Goal: Navigation & Orientation: Find specific page/section

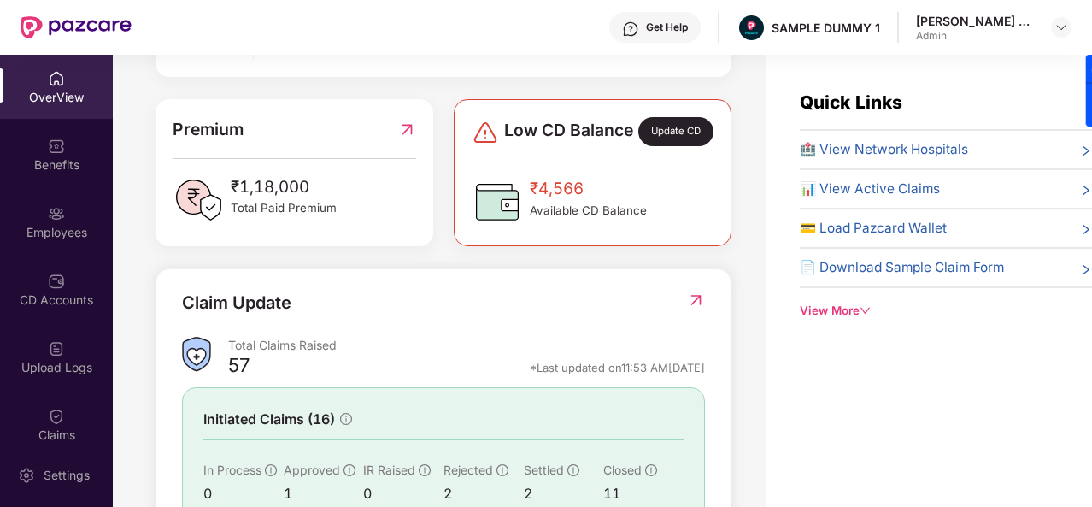
scroll to position [553, 0]
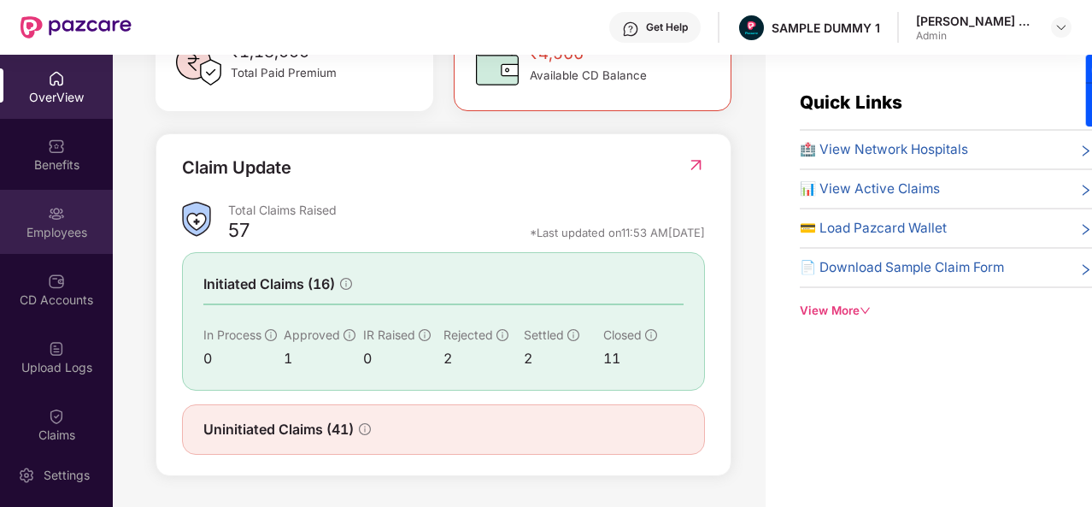
click at [55, 224] on div "Employees" at bounding box center [56, 232] width 113 height 17
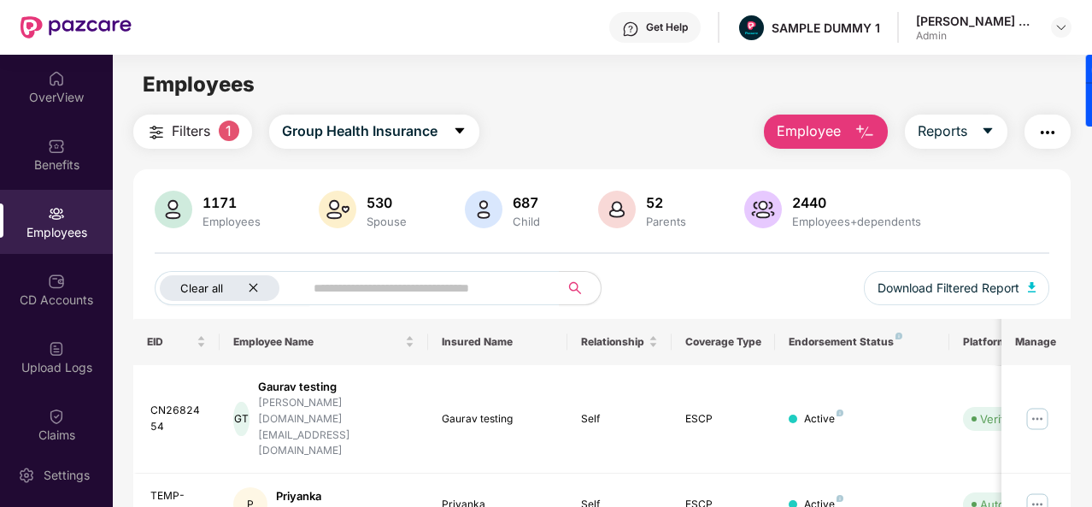
click at [258, 287] on icon "close" at bounding box center [253, 287] width 11 height 11
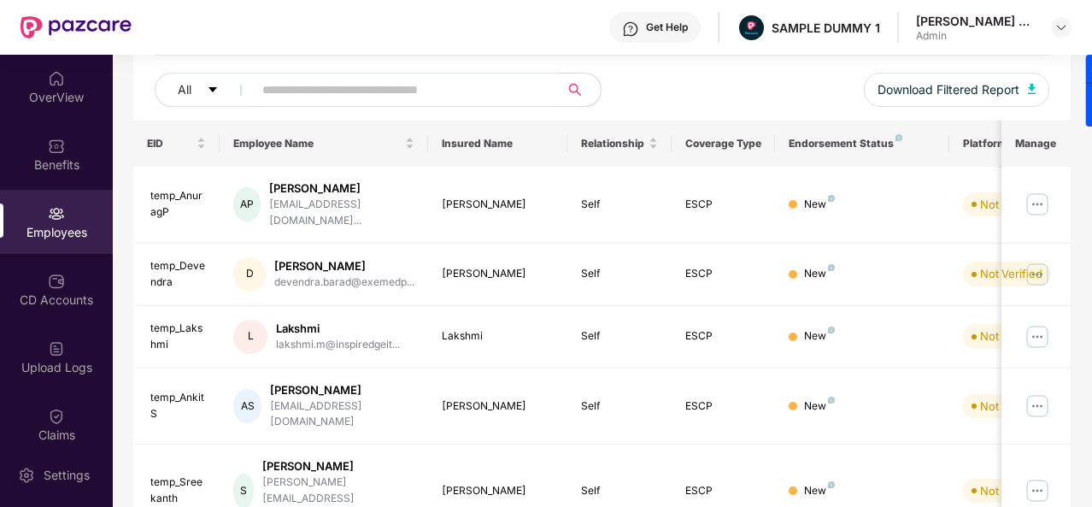
scroll to position [0, 0]
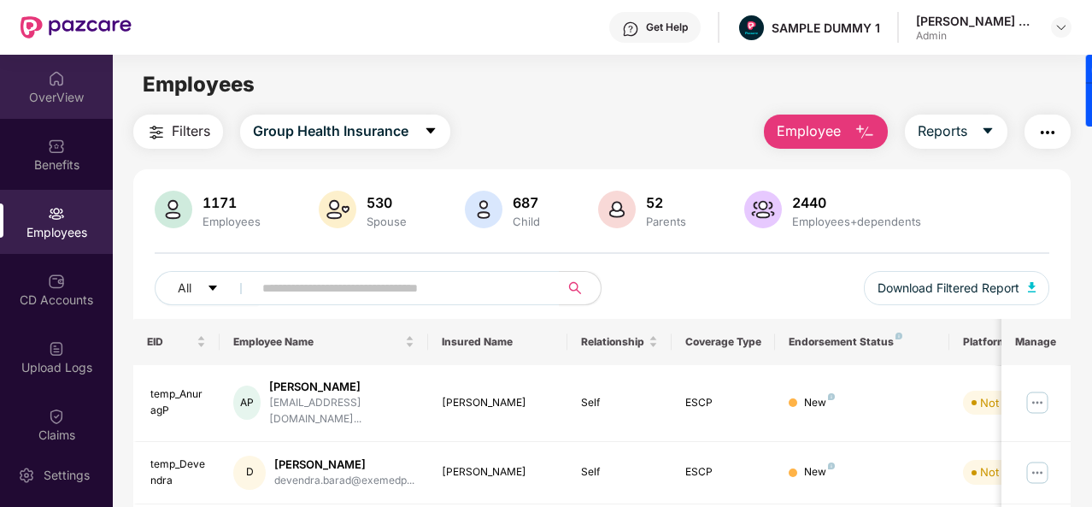
click at [51, 70] on img at bounding box center [56, 78] width 17 height 17
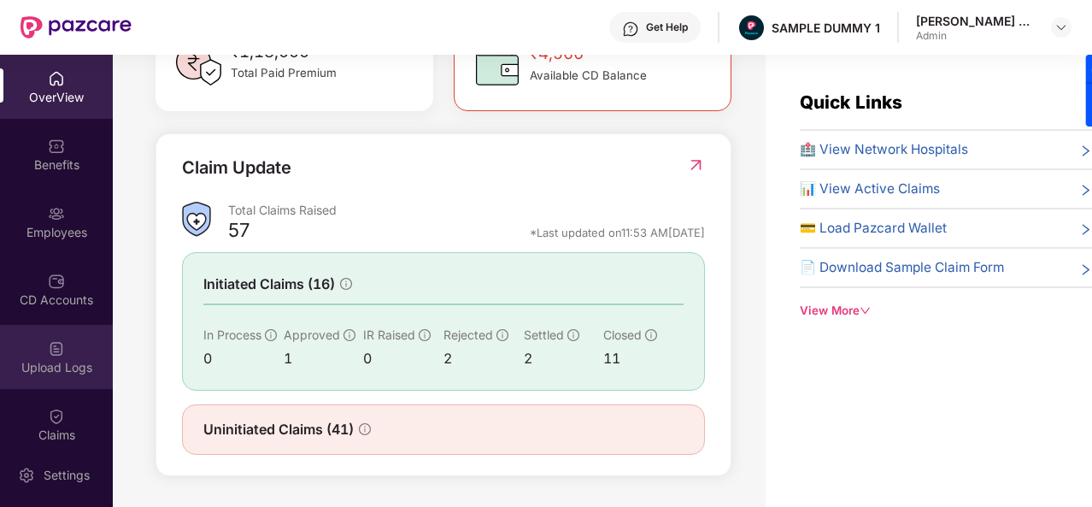
scroll to position [303, 0]
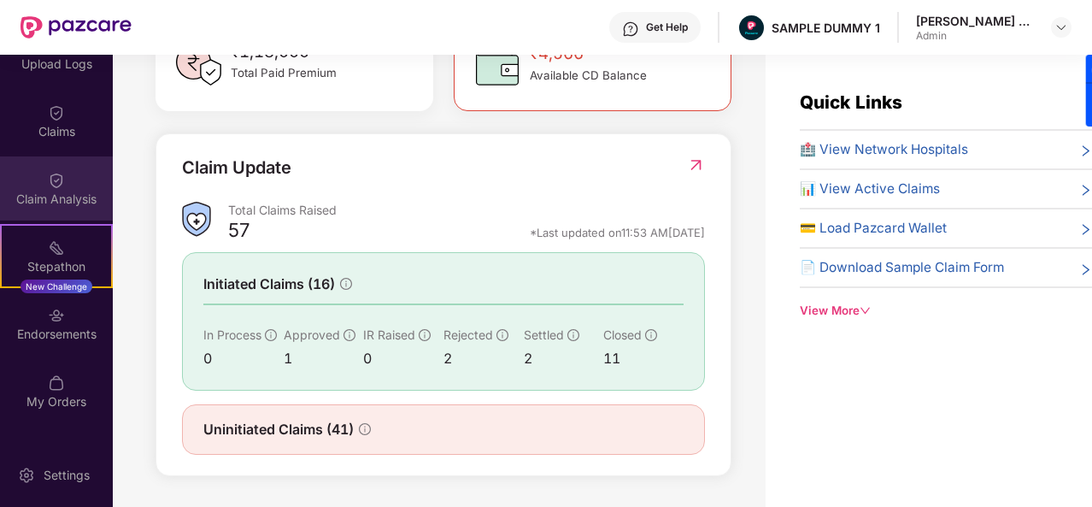
click at [79, 174] on div "Claim Analysis" at bounding box center [56, 188] width 113 height 64
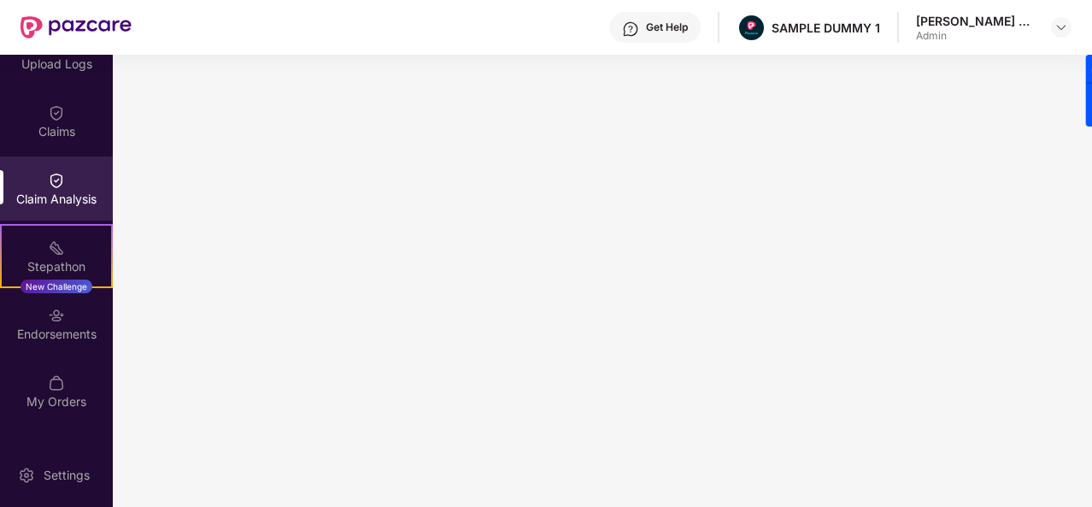
scroll to position [0, 0]
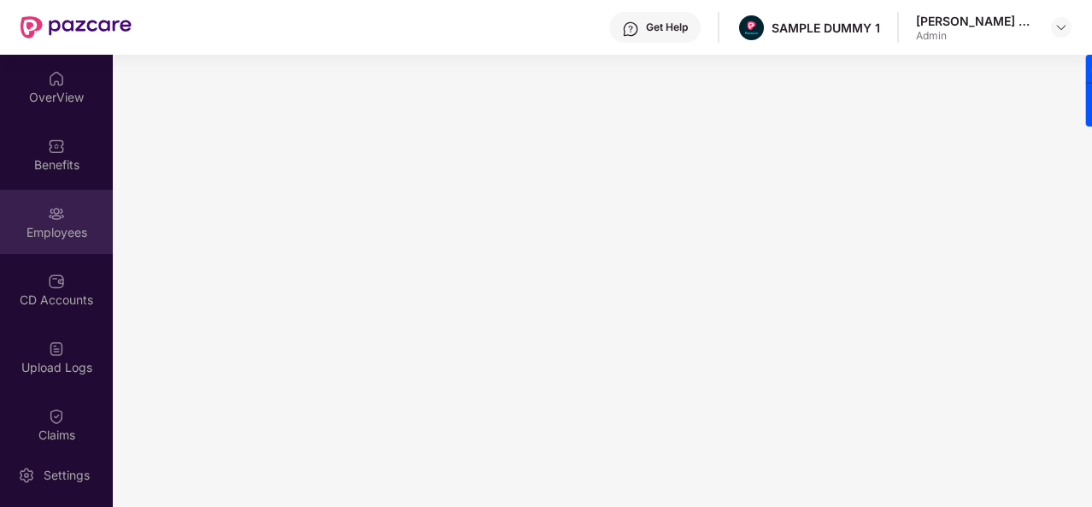
click at [58, 213] on img at bounding box center [56, 213] width 17 height 17
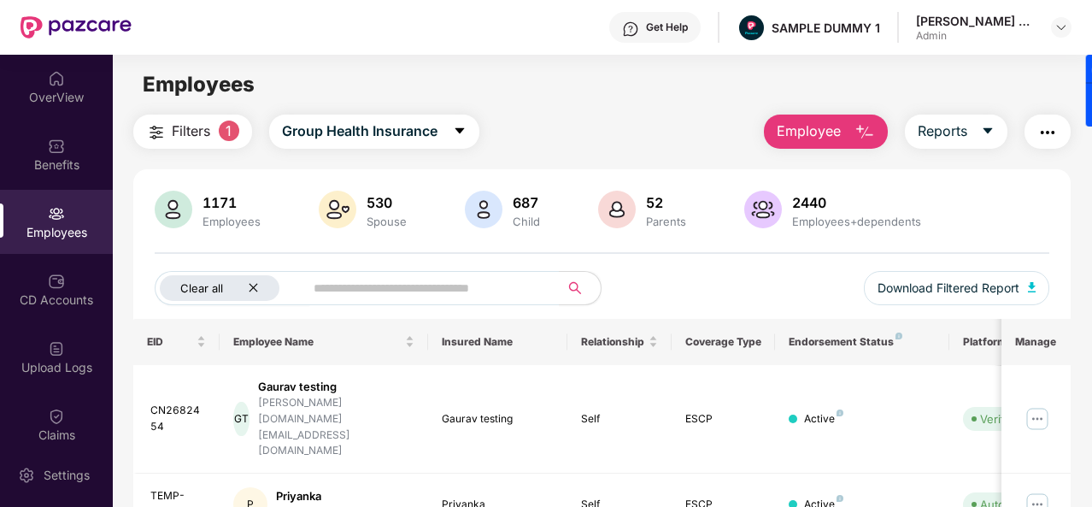
click at [253, 289] on icon "close" at bounding box center [253, 287] width 11 height 11
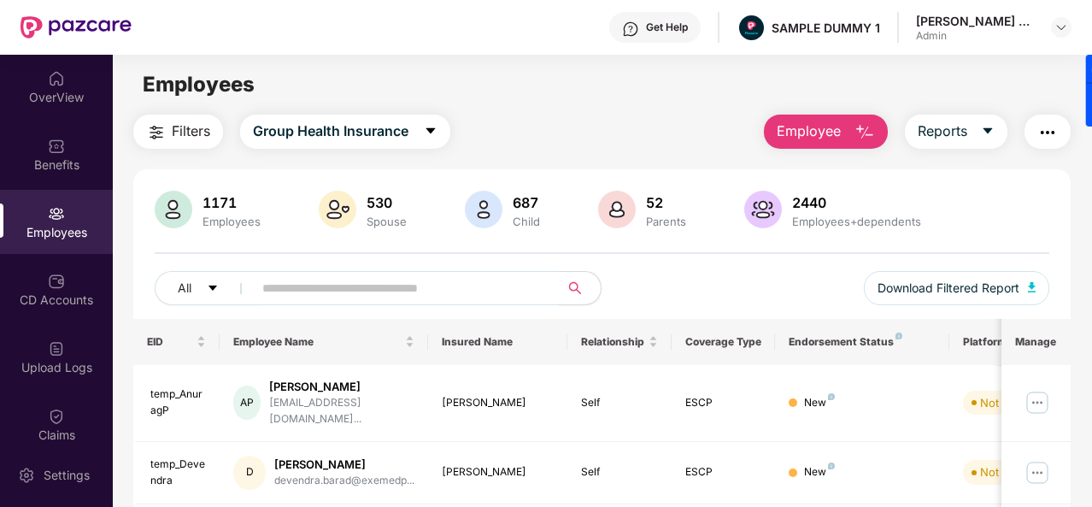
click at [866, 129] on img "button" at bounding box center [865, 132] width 21 height 21
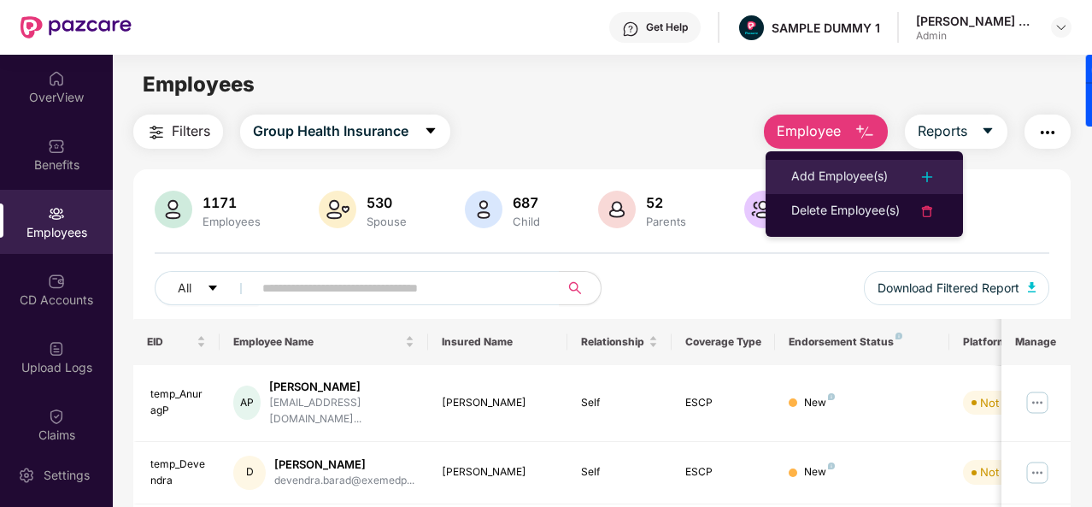
click at [865, 167] on div "Add Employee(s)" at bounding box center [839, 177] width 97 height 21
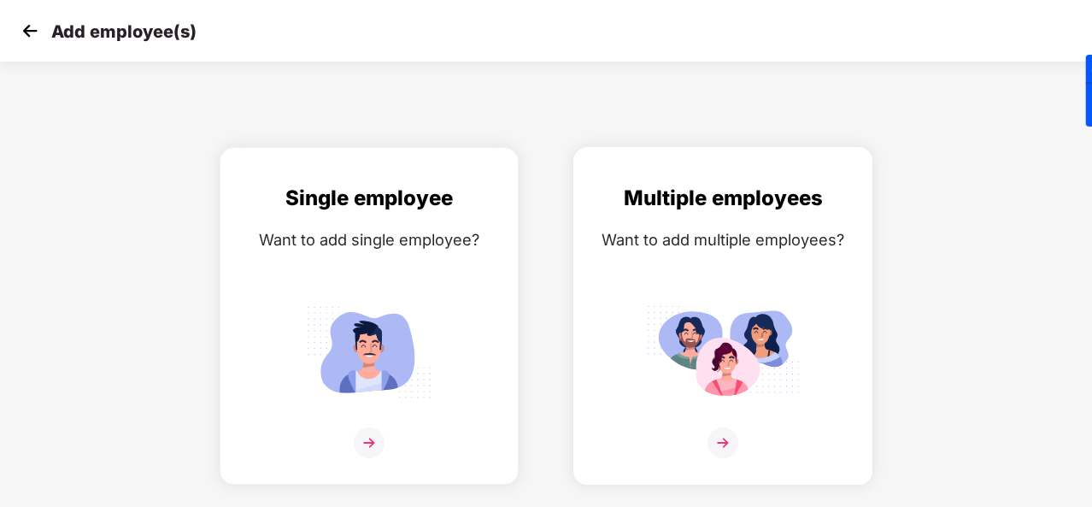
click at [723, 438] on img at bounding box center [723, 442] width 31 height 31
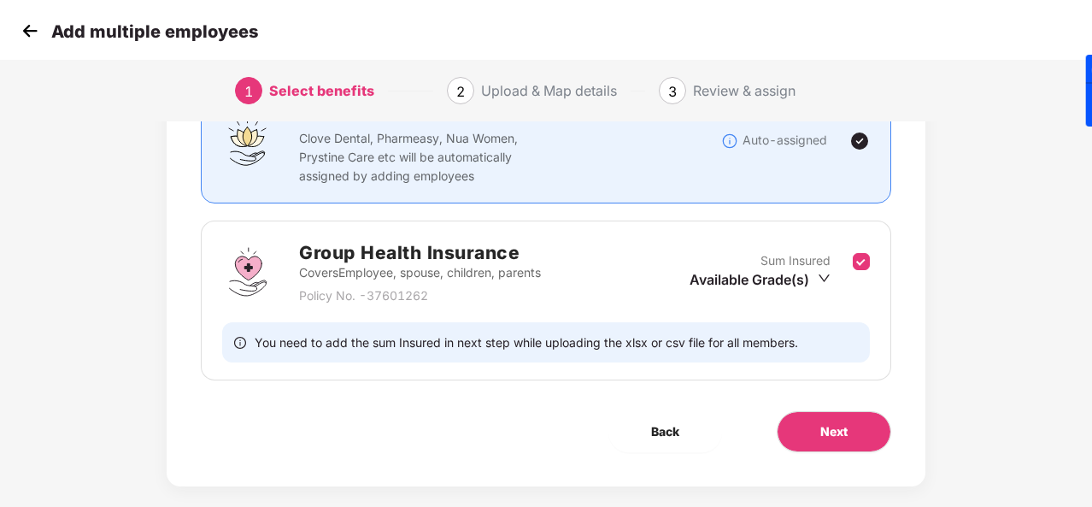
scroll to position [158, 0]
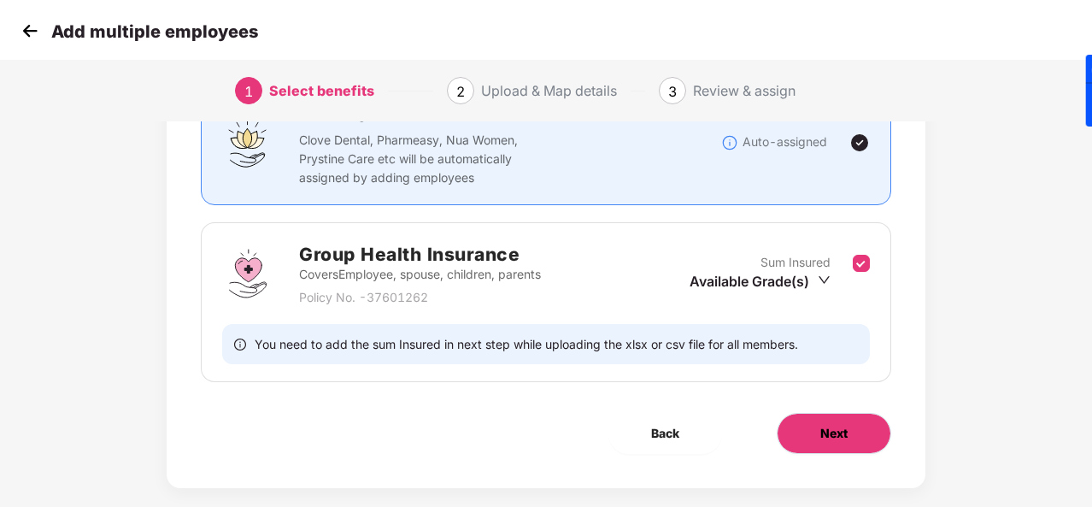
click at [817, 429] on button "Next" at bounding box center [834, 433] width 115 height 41
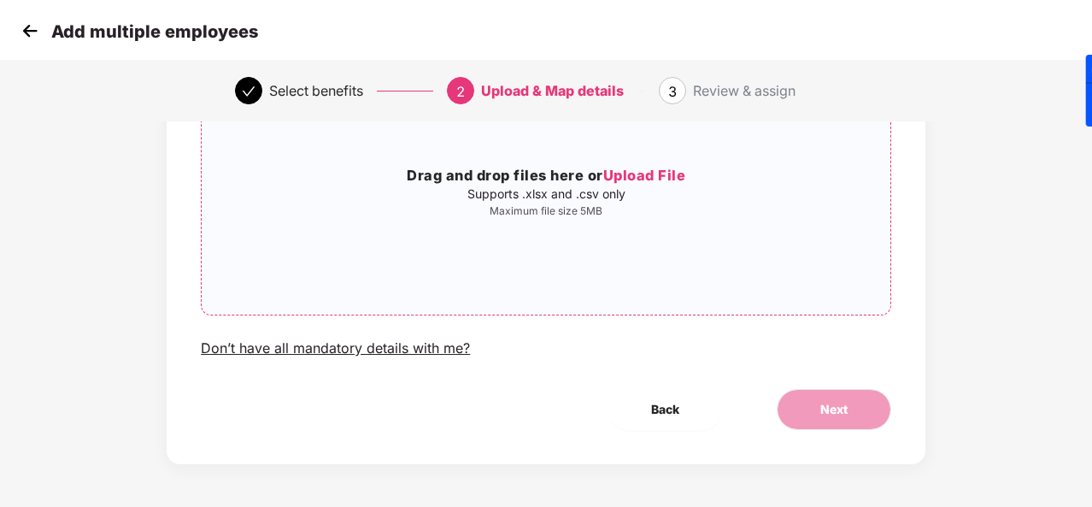
scroll to position [0, 1]
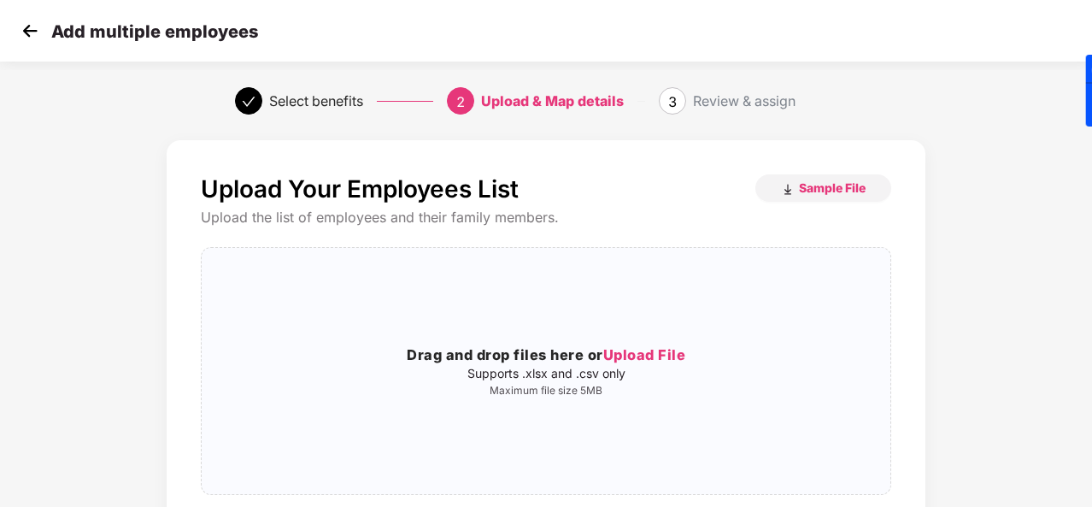
click at [33, 26] on img at bounding box center [30, 31] width 26 height 26
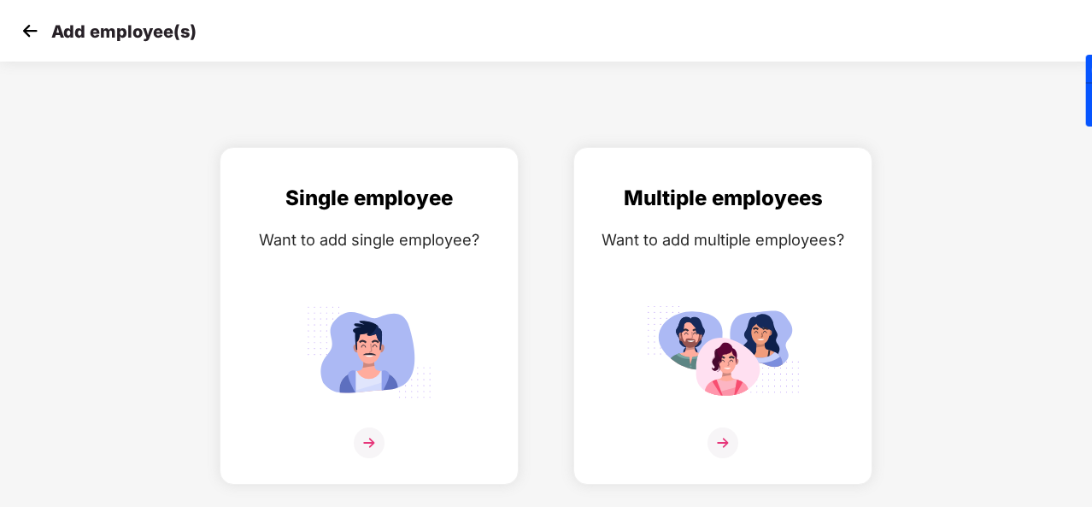
click at [33, 26] on img at bounding box center [30, 31] width 26 height 26
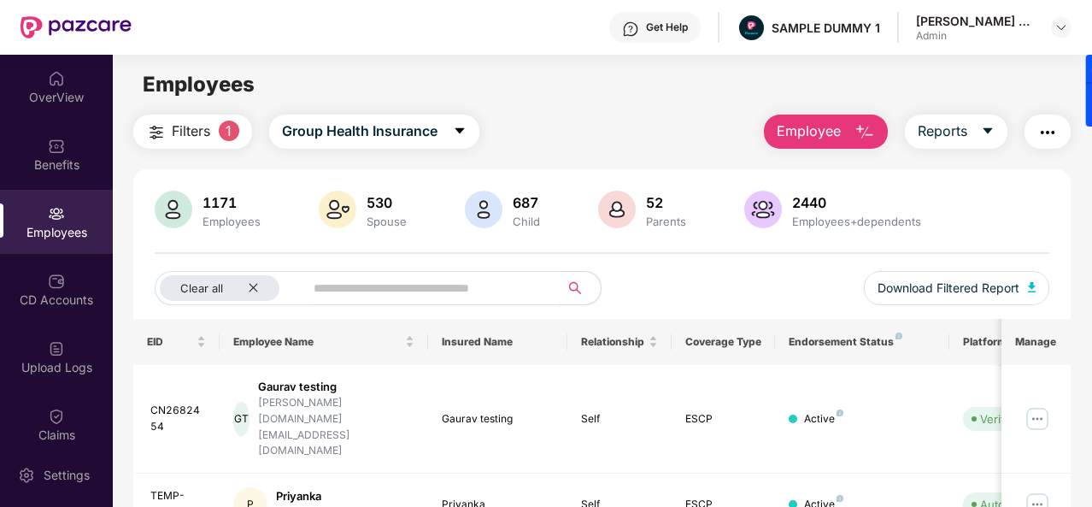
click at [863, 136] on img "button" at bounding box center [865, 132] width 21 height 21
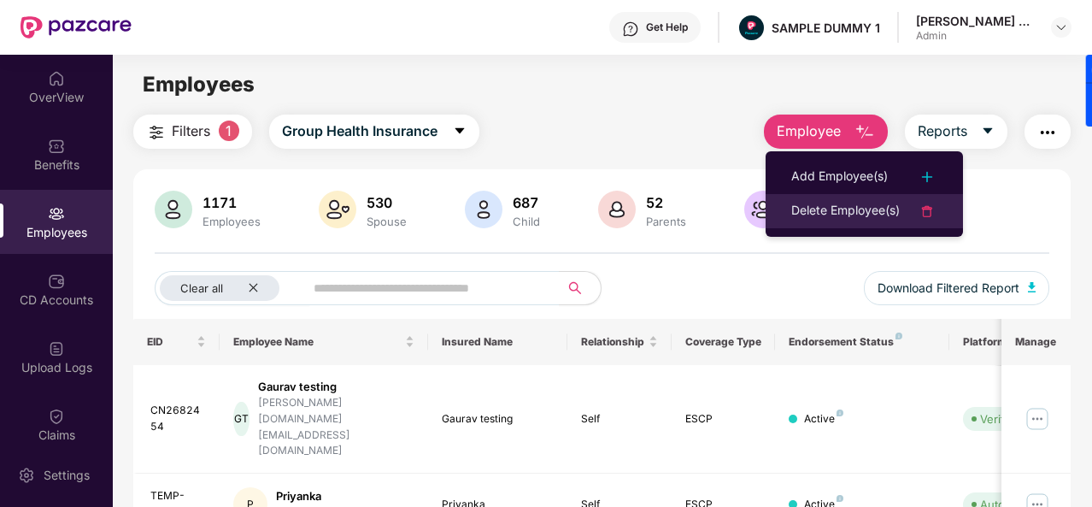
click at [837, 206] on div "Delete Employee(s)" at bounding box center [845, 211] width 109 height 21
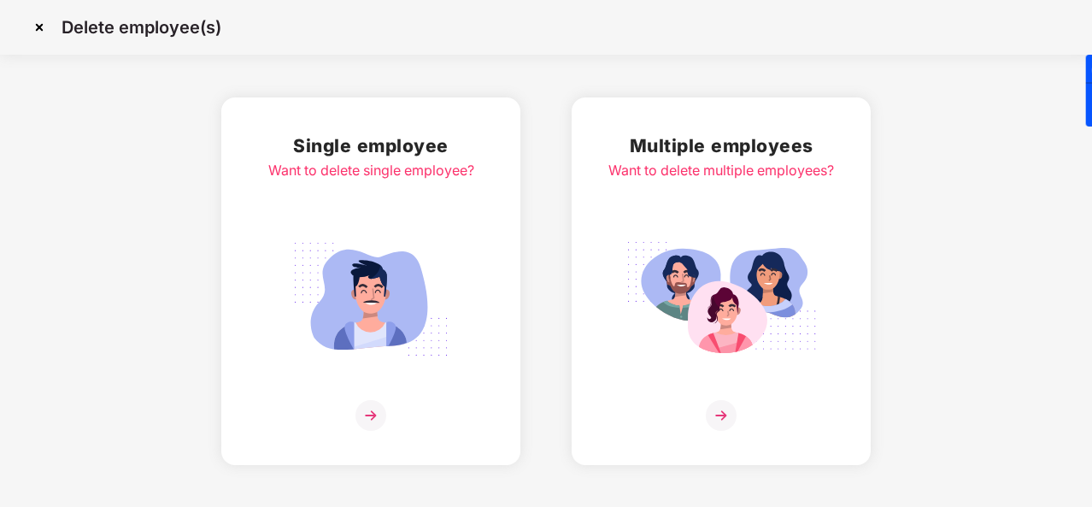
click at [36, 31] on img at bounding box center [39, 27] width 27 height 27
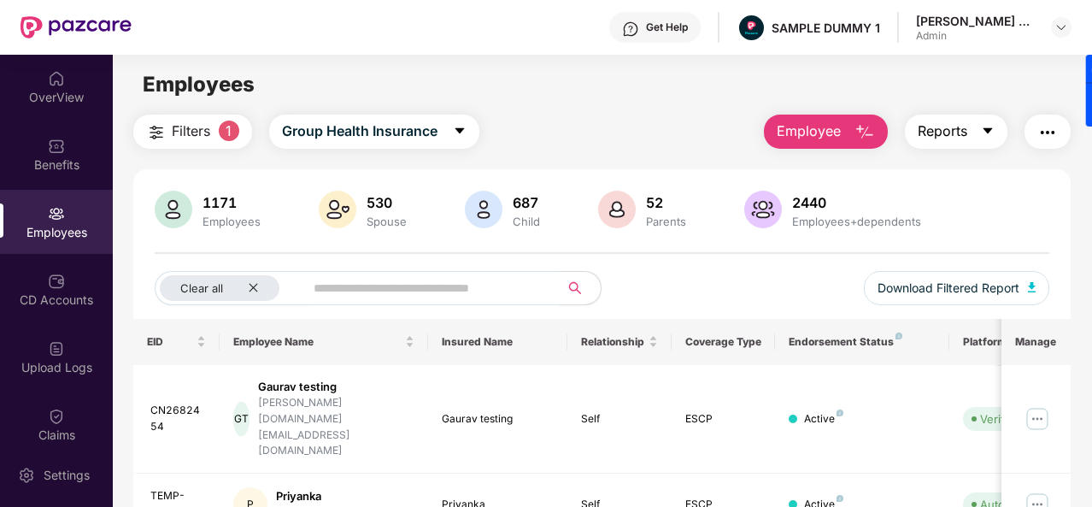
click at [963, 125] on span "Reports" at bounding box center [943, 131] width 50 height 21
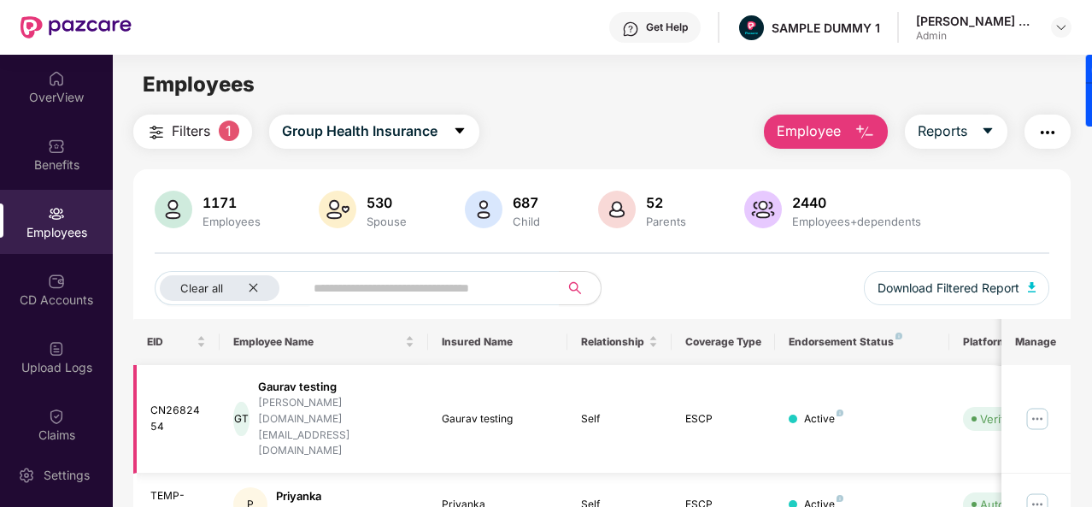
click at [1036, 405] on img at bounding box center [1037, 418] width 27 height 27
click at [725, 144] on div "Filters 1 Group Health Insurance Employee Reports" at bounding box center [602, 132] width 938 height 34
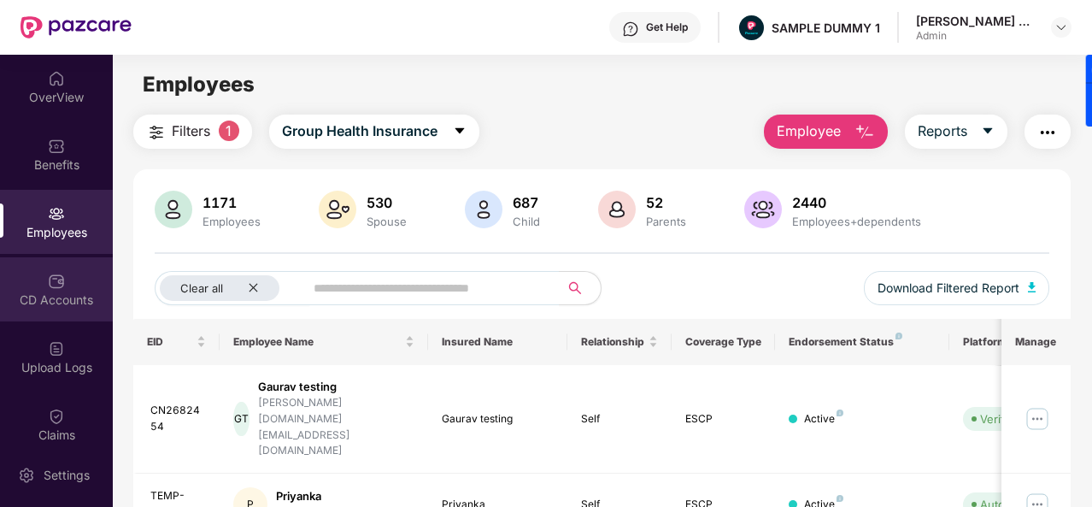
click at [69, 272] on div "CD Accounts" at bounding box center [56, 289] width 113 height 64
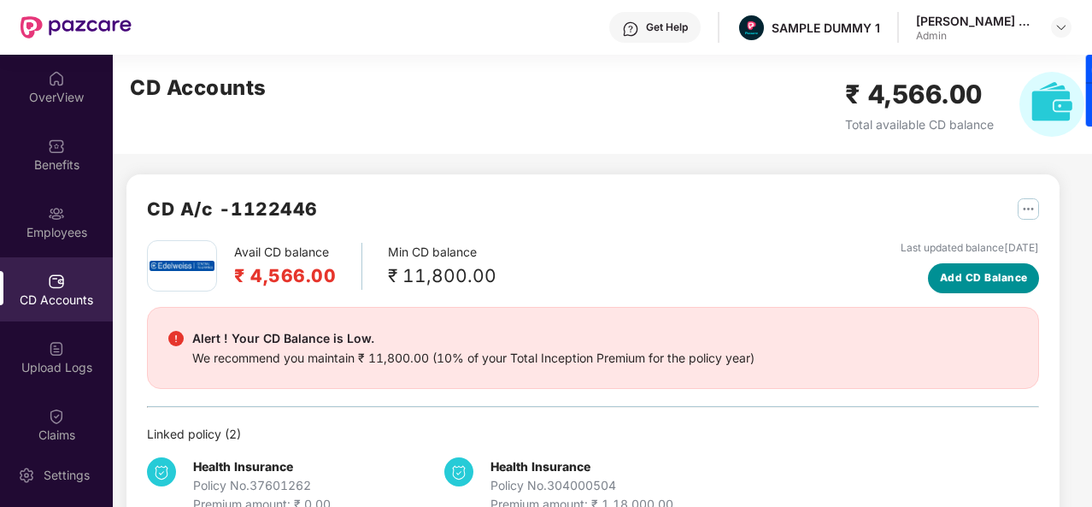
click at [954, 268] on button "Add CD Balance" at bounding box center [983, 278] width 111 height 30
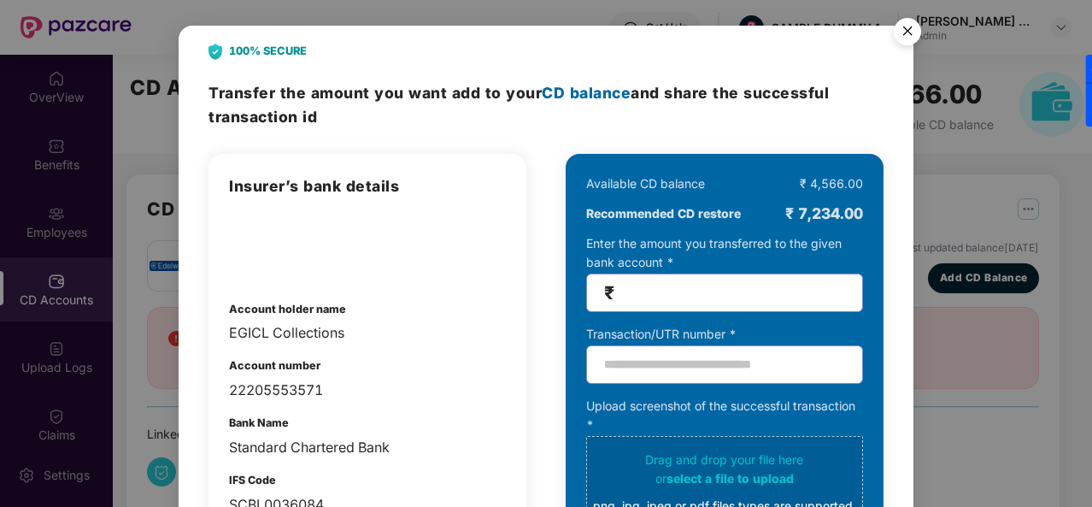
click at [901, 23] on img "Close" at bounding box center [908, 34] width 48 height 48
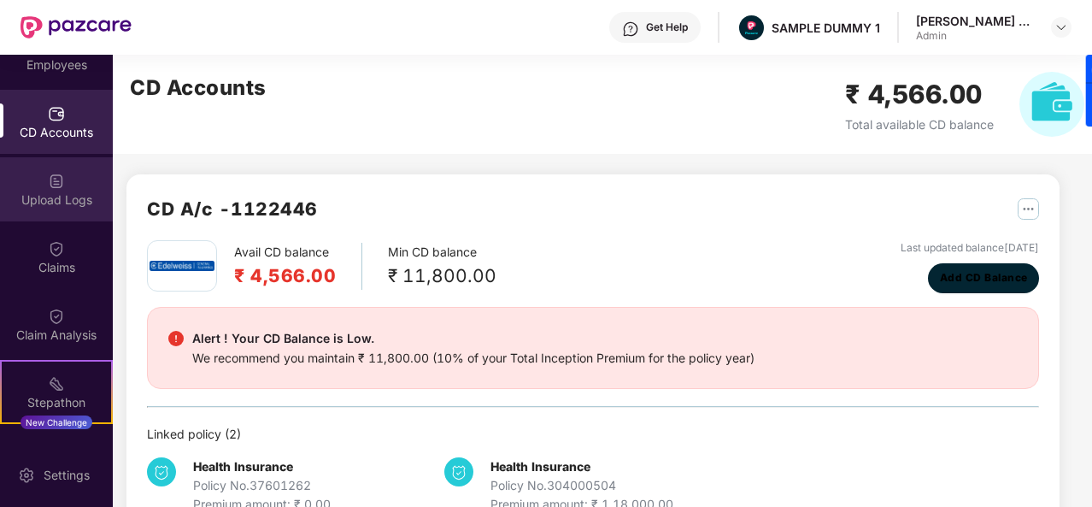
scroll to position [177, 0]
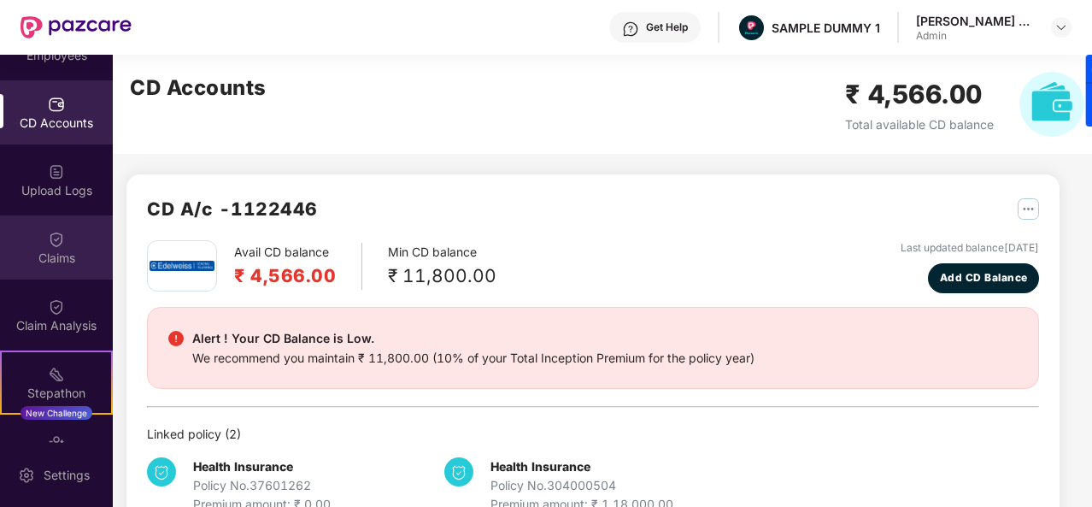
click at [53, 248] on div "Claims" at bounding box center [56, 247] width 113 height 64
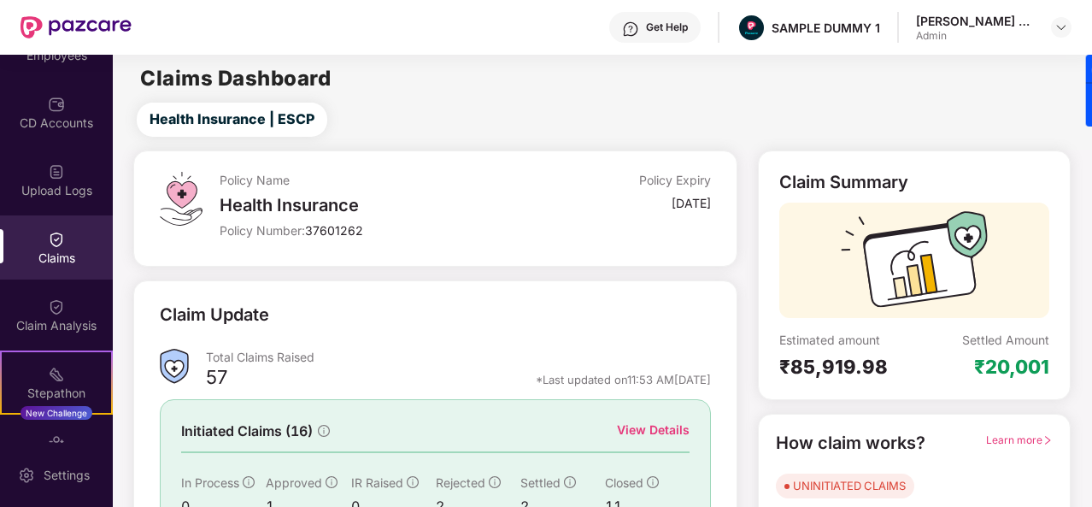
scroll to position [161, 0]
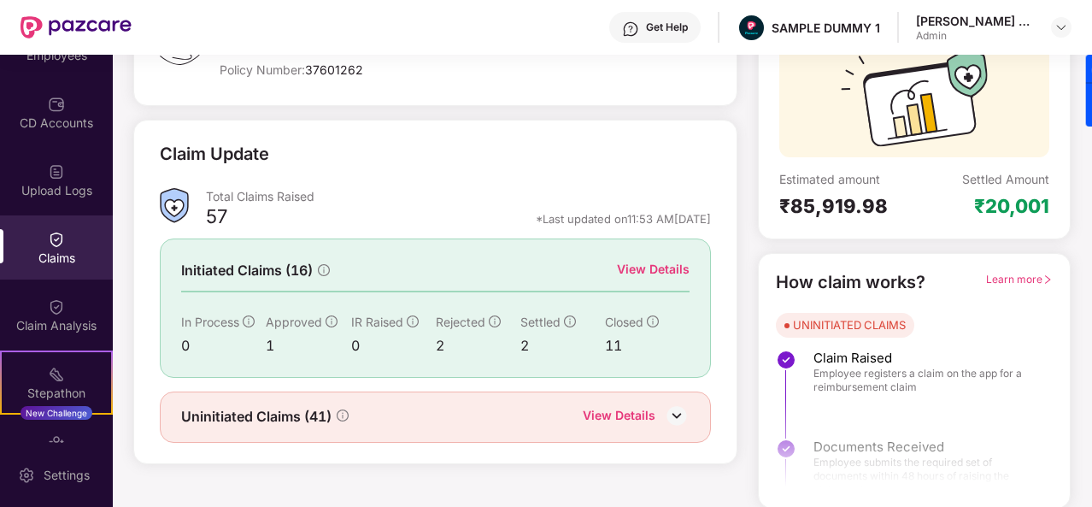
click at [642, 274] on div "View Details" at bounding box center [653, 269] width 73 height 19
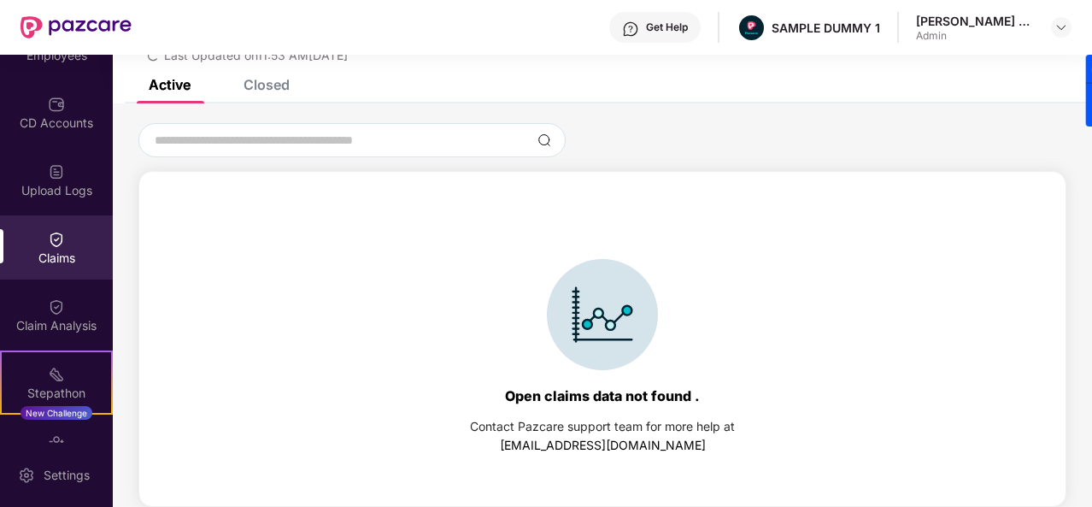
scroll to position [74, 0]
click at [259, 94] on div "Closed" at bounding box center [254, 85] width 72 height 38
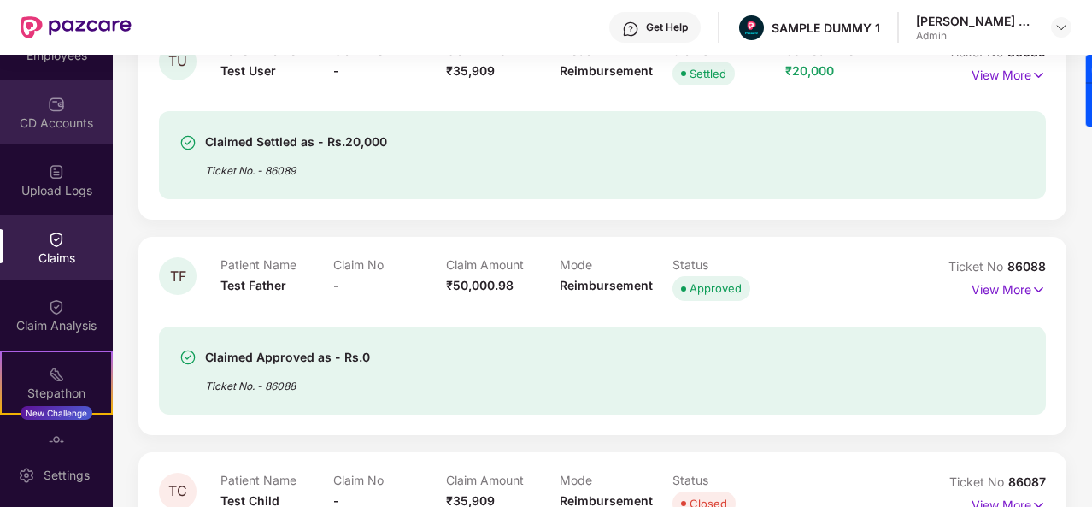
scroll to position [0, 0]
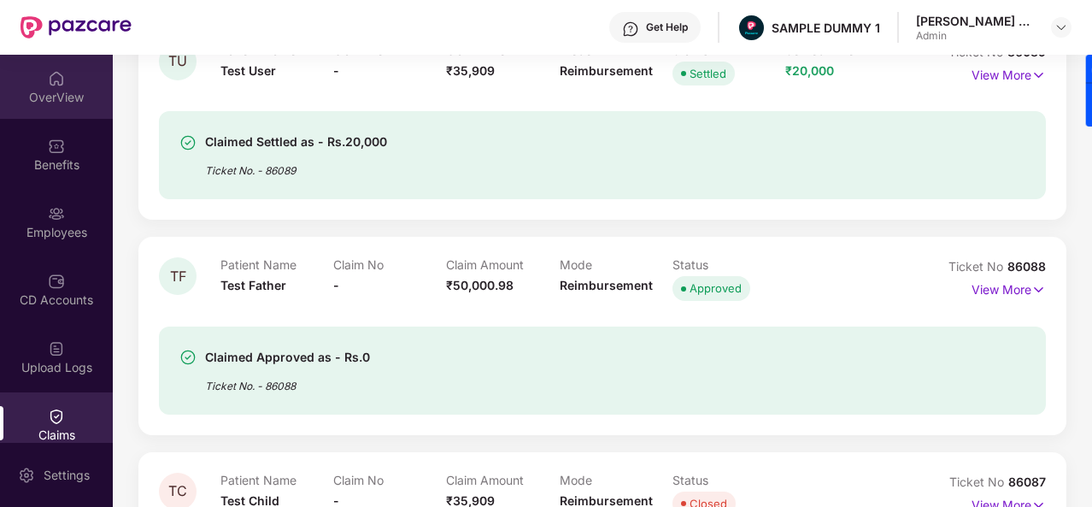
click at [73, 101] on div "OverView" at bounding box center [56, 97] width 113 height 17
